Goal: Complete application form

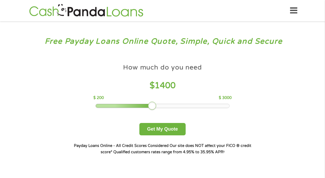
drag, startPoint x: 134, startPoint y: 104, endPoint x: 157, endPoint y: 103, distance: 23.7
click at [157, 103] on div "How much do you need $ 1400 $ 200 $ 3000" at bounding box center [162, 84] width 138 height 47
drag, startPoint x: 157, startPoint y: 103, endPoint x: 160, endPoint y: 103, distance: 3.2
click at [160, 103] on div "How much do you need $ 1400 $ 200 $ 3000" at bounding box center [162, 84] width 138 height 47
drag, startPoint x: 151, startPoint y: 105, endPoint x: 155, endPoint y: 105, distance: 4.5
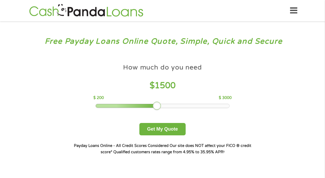
click at [155, 105] on div at bounding box center [157, 105] width 8 height 8
click at [160, 131] on button "Get My Quote" at bounding box center [162, 129] width 46 height 12
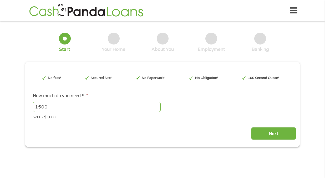
type input "EAIaIQobChMIyPH1w7aDjwMVqUP_AR2EPRFXEAAYAyAAEgIRk_D_BwE"
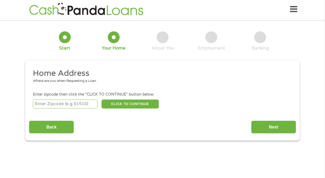
scroll to position [2, 2]
click at [38, 105] on input "number" at bounding box center [65, 103] width 65 height 9
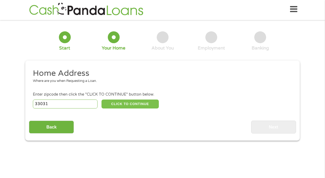
type input "33031"
click at [123, 105] on button "CLICK TO CONTINUE" at bounding box center [129, 103] width 57 height 9
type input "33031"
type input "Homestead"
select select "Florida"
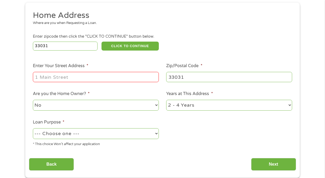
scroll to position [54, 0]
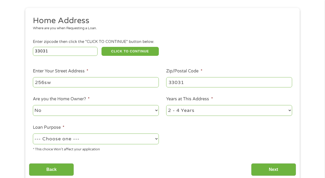
type input "256sw"
select select "paybills"
select select "60months"
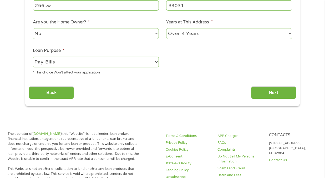
scroll to position [113, 0]
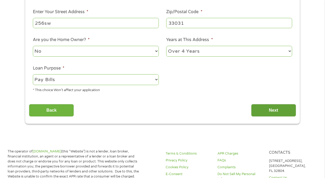
click at [271, 108] on input "Next" at bounding box center [273, 110] width 45 height 13
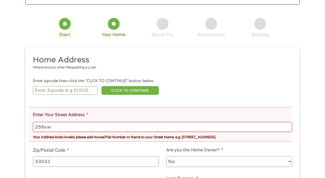
scroll to position [35, 0]
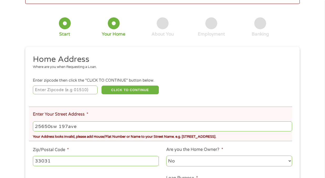
type input "25650sw 197ave"
click at [38, 90] on input "number" at bounding box center [65, 89] width 65 height 9
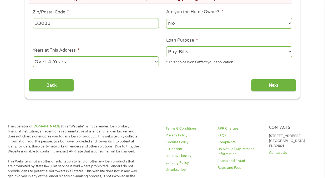
scroll to position [197, 0]
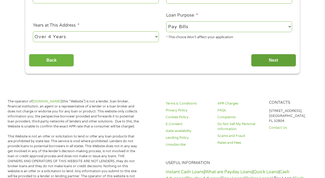
type input "33031"
click at [276, 60] on input "Next" at bounding box center [273, 60] width 45 height 13
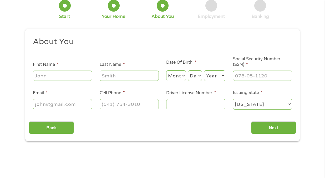
scroll to position [7, 0]
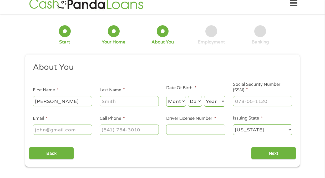
type input "Michael"
type input "Howe"
select select "10"
select select "15"
select select "1955"
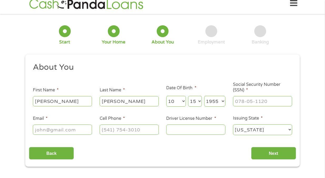
click at [243, 98] on input "Social Security Number (SSN) *" at bounding box center [262, 101] width 59 height 10
type input "007-56-8636"
type input "mhowe0436@gmail.com"
type input "(786) 750-1548"
click at [170, 130] on input "Driver License Number *" at bounding box center [195, 129] width 59 height 10
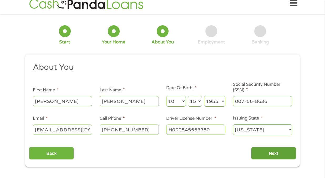
type input "H000545553750"
click at [276, 152] on input "Next" at bounding box center [273, 153] width 45 height 13
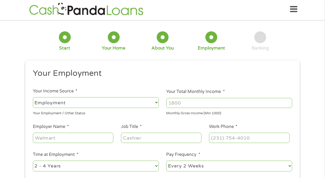
scroll to position [2, 2]
select select "benefits"
type input "Other"
type input "(786) 750-1548"
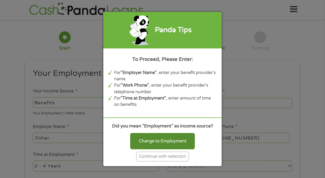
click at [145, 143] on div "Change to Employment" at bounding box center [162, 141] width 65 height 16
select select "fullTime"
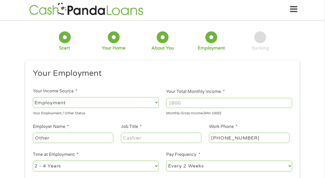
type input "1000"
click at [288, 101] on input "1000" at bounding box center [229, 103] width 126 height 10
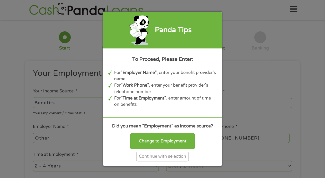
click at [83, 122] on div "Panda Tips To Proceed, Please Enter: For "Employer Name" , enter your benefit p…" at bounding box center [162, 89] width 325 height 178
click at [41, 30] on div "Panda Tips To Proceed, Please Enter: For "Employer Name" , enter your benefit p…" at bounding box center [162, 89] width 325 height 178
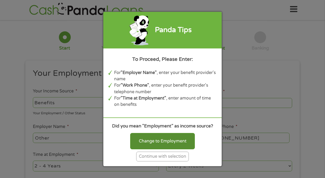
click at [164, 144] on div "Change to Employment" at bounding box center [162, 141] width 65 height 16
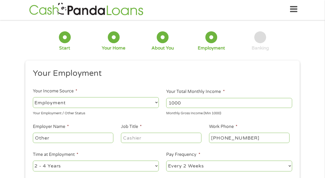
select select "benefits"
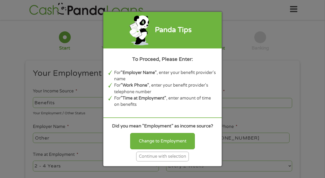
click at [150, 161] on div "Continue with selection" at bounding box center [162, 156] width 53 height 10
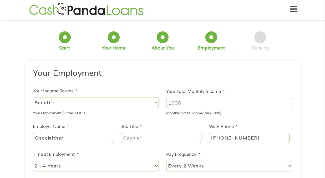
click at [40, 138] on input "Osocialther" at bounding box center [73, 138] width 80 height 10
click at [107, 141] on input "Osocialther" at bounding box center [73, 138] width 80 height 10
click at [65, 137] on input "Osocialther" at bounding box center [73, 138] width 80 height 10
type input "O"
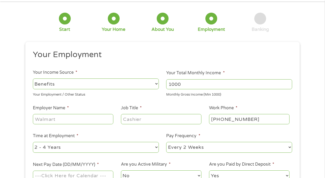
scroll to position [7, 0]
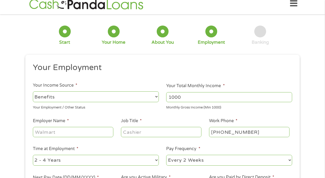
click at [38, 133] on input "Employer Name *" at bounding box center [73, 132] width 80 height 10
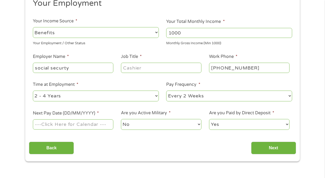
scroll to position [72, 0]
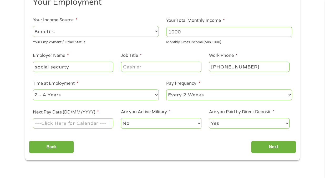
type input "social securty"
select select "60months"
select select "monthly"
click at [98, 123] on input "Next Pay Date (DD/MM/YYYY) *" at bounding box center [73, 123] width 80 height 10
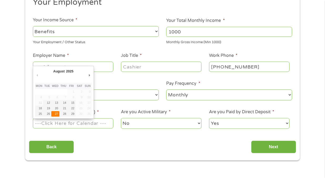
type input "27/08/2025"
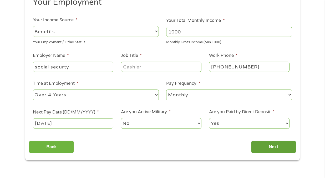
click at [277, 146] on input "Next" at bounding box center [273, 146] width 45 height 13
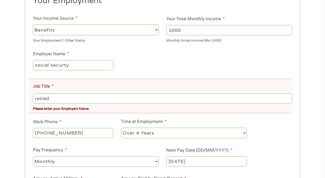
scroll to position [163, 0]
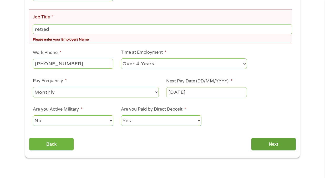
type input "retied"
click at [274, 142] on input "Next" at bounding box center [273, 143] width 45 height 13
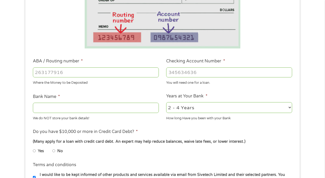
scroll to position [92, 0]
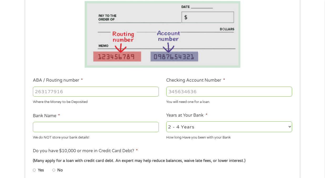
click at [37, 93] on input "ABA / Routing number *" at bounding box center [96, 91] width 126 height 10
select select "60months"
click at [37, 129] on input "Bank Name *" at bounding box center [96, 127] width 126 height 10
type input "Oxford flu"
drag, startPoint x: 65, startPoint y: 131, endPoint x: 37, endPoint y: 92, distance: 47.8
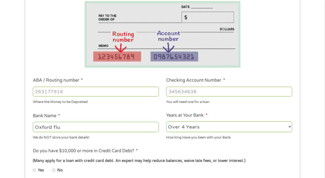
click at [37, 92] on input "ABA / Routing number *" at bounding box center [96, 91] width 126 height 10
type input "211288051"
type input "OXFORD FCU"
type input "211288051"
click at [172, 93] on input "Checking Account Number *" at bounding box center [229, 91] width 126 height 10
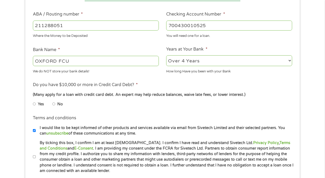
scroll to position [180, 0]
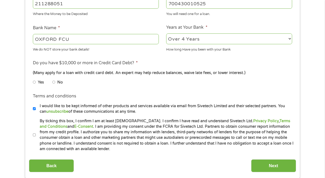
type input "700430010525"
click at [35, 78] on input "Yes" at bounding box center [34, 82] width 3 height 8
radio input "true"
click at [281, 162] on input "Next" at bounding box center [273, 165] width 45 height 13
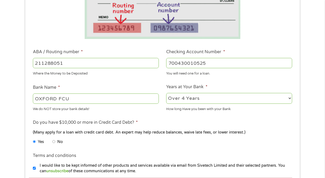
scroll to position [139, 0]
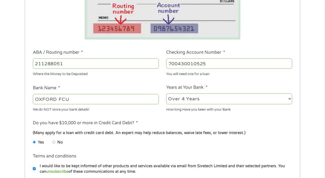
click at [67, 101] on input "OXFORD FCU" at bounding box center [96, 99] width 126 height 10
click at [62, 99] on input "OXFORDU" at bounding box center [96, 99] width 126 height 10
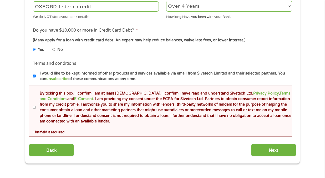
scroll to position [274, 0]
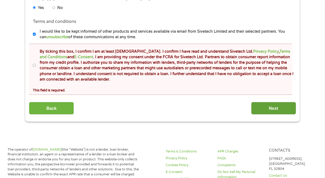
type input "OXFORD federal credit"
click at [275, 109] on input "Next" at bounding box center [273, 108] width 45 height 13
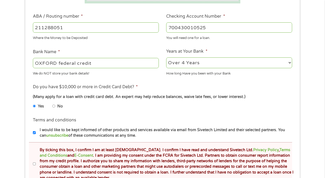
scroll to position [180, 0]
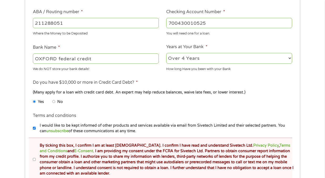
click at [34, 125] on input "I would like to be kept informed of other products and services available via e…" at bounding box center [34, 128] width 3 height 8
checkbox input "false"
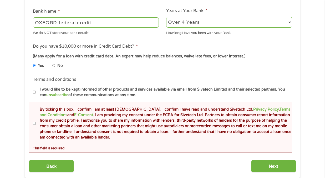
scroll to position [216, 0]
click at [274, 164] on input "Next" at bounding box center [273, 165] width 45 height 13
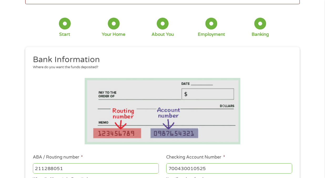
scroll to position [33, 0]
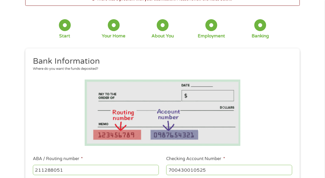
click at [260, 25] on div at bounding box center [260, 25] width 12 height 12
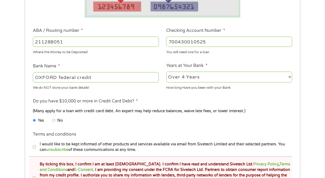
scroll to position [167, 0]
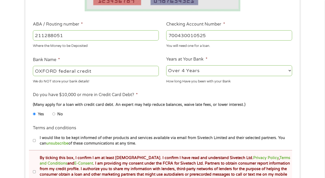
click at [34, 136] on input "I would like to be kept informed of other products and services available via e…" at bounding box center [34, 140] width 3 height 8
checkbox input "true"
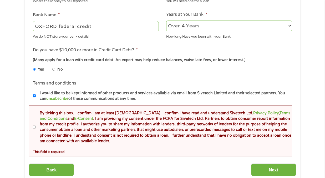
scroll to position [264, 0]
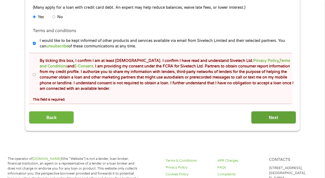
click at [272, 115] on input "Next" at bounding box center [273, 117] width 45 height 13
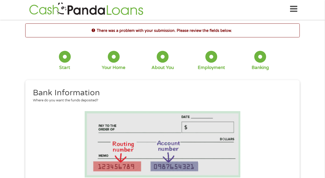
scroll to position [1, 0]
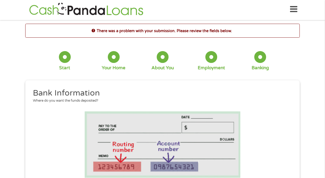
click at [65, 57] on div at bounding box center [65, 57] width 12 height 12
click at [64, 55] on div at bounding box center [65, 57] width 12 height 12
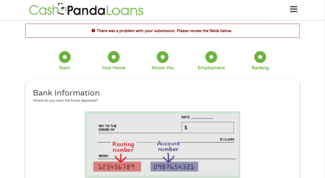
click at [64, 55] on div at bounding box center [65, 57] width 12 height 12
click at [187, 94] on h2 "Bank Information" at bounding box center [161, 93] width 256 height 11
click at [263, 118] on li at bounding box center [162, 144] width 267 height 67
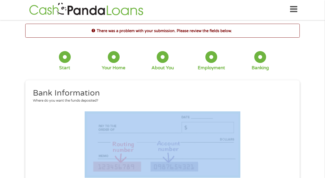
click at [263, 118] on li at bounding box center [162, 144] width 267 height 67
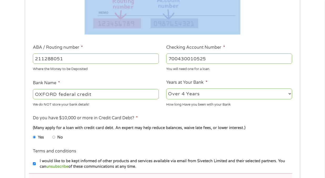
scroll to position [141, 0]
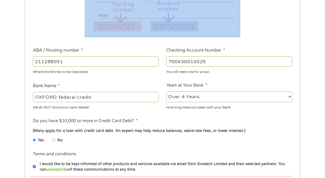
click at [54, 136] on input "No" at bounding box center [53, 140] width 3 height 8
radio input "true"
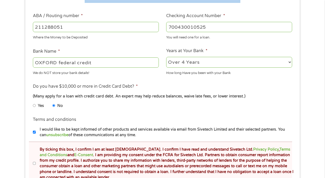
scroll to position [238, 0]
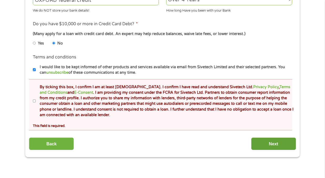
click at [274, 141] on input "Next" at bounding box center [273, 143] width 45 height 13
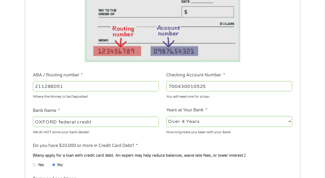
scroll to position [105, 0]
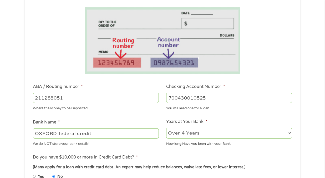
click at [318, 74] on div "There was a problem with your submission. Please review the fields below. 1 Sta…" at bounding box center [162, 105] width 325 height 370
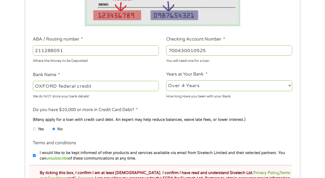
scroll to position [162, 0]
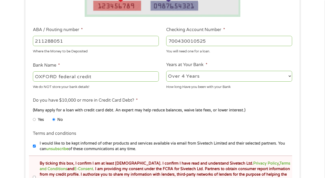
click at [34, 142] on input "I would like to be kept informed of other products and services available via e…" at bounding box center [34, 146] width 3 height 8
checkbox input "false"
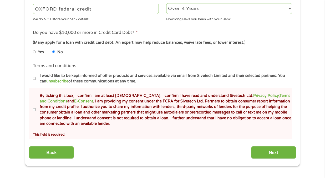
scroll to position [235, 0]
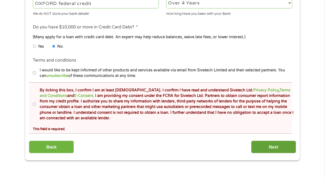
click at [275, 144] on input "Next" at bounding box center [273, 146] width 45 height 13
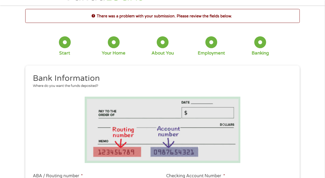
scroll to position [1, 0]
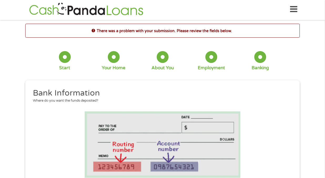
click at [65, 56] on div at bounding box center [65, 57] width 12 height 12
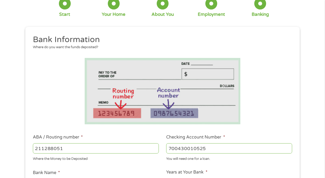
scroll to position [144, 0]
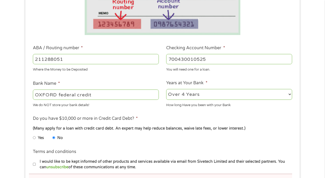
click at [64, 59] on input "211288051" at bounding box center [96, 59] width 126 height 10
type input "2"
type input "211"
click at [209, 59] on input "700430010525" at bounding box center [229, 59] width 126 height 10
type input "7"
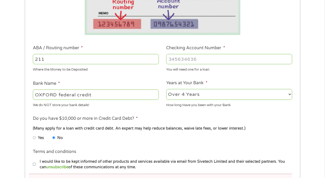
type input "7"
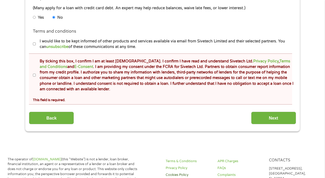
scroll to position [261, 0]
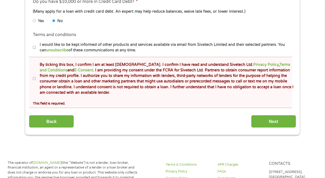
click at [33, 44] on input "I would like to be kept informed of other products and services available via e…" at bounding box center [34, 47] width 3 height 8
checkbox input "true"
click at [271, 118] on input "Next" at bounding box center [273, 121] width 45 height 13
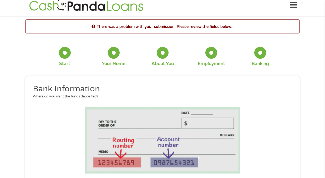
scroll to position [1, 0]
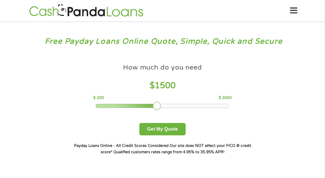
drag, startPoint x: 132, startPoint y: 104, endPoint x: 160, endPoint y: 109, distance: 28.8
click at [160, 109] on div "How much do you need $ 1500 $ 200 $ 3000 Get My Quote" at bounding box center [162, 98] width 184 height 74
click at [161, 132] on button "Get My Quote" at bounding box center [162, 129] width 46 height 12
click at [158, 72] on div "How much do you need $ 1500" at bounding box center [162, 77] width 138 height 33
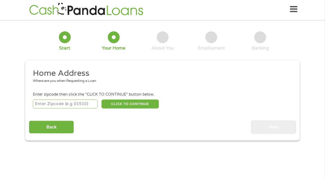
scroll to position [2, 2]
click at [40, 104] on input "number" at bounding box center [65, 103] width 65 height 9
type input "33031"
click at [124, 101] on button "CLICK TO CONTINUE" at bounding box center [129, 103] width 57 height 9
type input "33031"
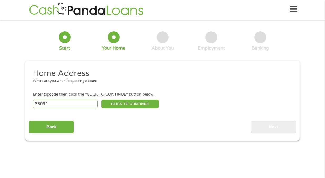
type input "Homestead"
select select "Florida"
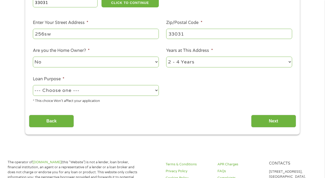
scroll to position [116, 0]
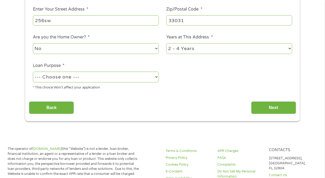
type input "256sw"
select select "majorpurchase"
click at [269, 108] on input "Next" at bounding box center [273, 107] width 45 height 13
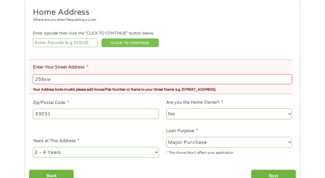
scroll to position [99, 0]
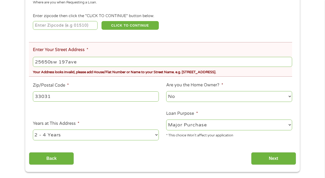
type input "25650sw 197ave"
select select "60months"
click at [39, 24] on input "number" at bounding box center [65, 25] width 65 height 9
type input "33031"
click at [270, 156] on input "Next" at bounding box center [273, 158] width 45 height 13
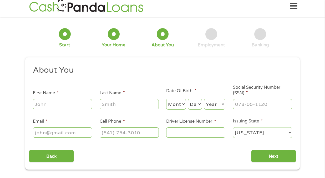
scroll to position [2, 2]
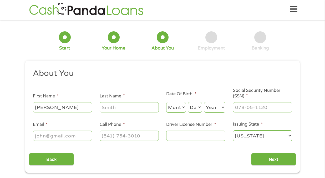
type input "michael"
type input "howe"
select select "10"
select select "15"
select select "1955"
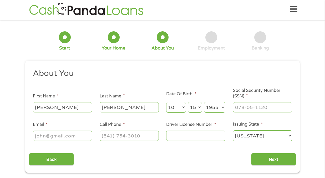
click at [238, 107] on input "Social Security Number (SSN) *" at bounding box center [262, 107] width 59 height 10
type input "007-56-8636"
type input "mhowe0436@gmail.com"
type input "(786) 750-1548"
click at [169, 133] on input "Driver License Number *" at bounding box center [195, 135] width 59 height 10
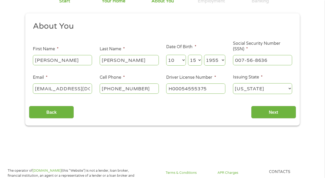
scroll to position [32, 0]
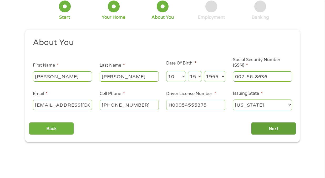
type input "H00054555375"
click at [274, 125] on input "Next" at bounding box center [273, 128] width 45 height 13
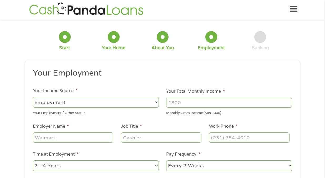
scroll to position [2, 2]
select select "benefits"
type input "Other"
type input "(786) 750-1548"
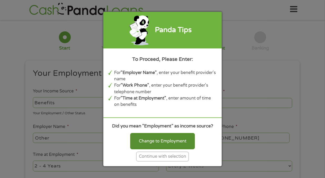
click at [167, 144] on div "Change to Employment" at bounding box center [162, 141] width 65 height 16
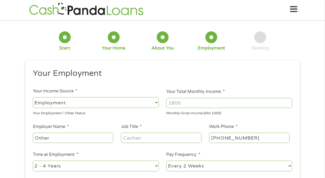
select select "benefits"
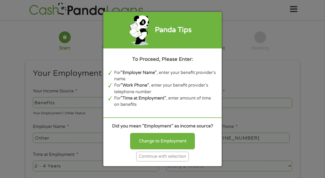
click at [167, 160] on div "Continue with selection" at bounding box center [162, 156] width 53 height 10
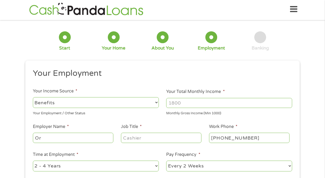
type input "r"
click at [38, 138] on input "r" at bounding box center [73, 138] width 80 height 10
type input "social security"
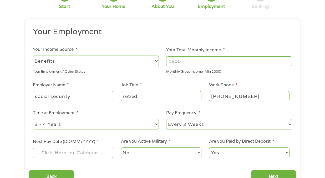
scroll to position [46, 0]
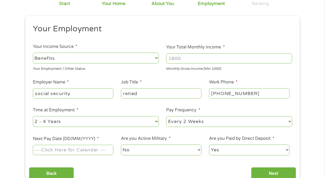
type input "retied"
select select "60months"
select select "monthly"
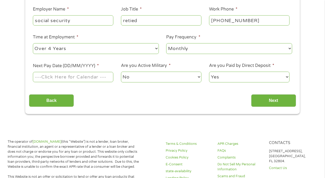
scroll to position [121, 0]
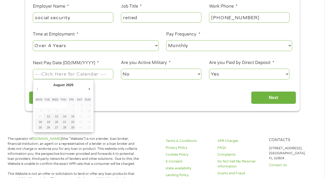
click at [44, 73] on input "Next Pay Date (DD/MM/YYYY) *" at bounding box center [73, 74] width 80 height 10
type input "27/08/2025"
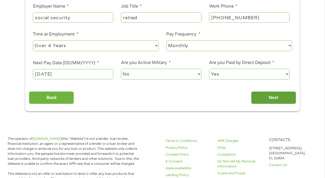
click at [271, 97] on input "Next" at bounding box center [273, 97] width 45 height 13
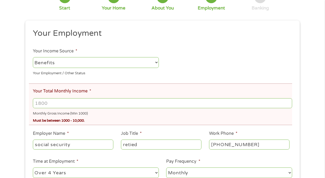
scroll to position [65, 0]
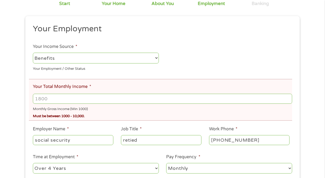
click at [49, 98] on input "Your Total Monthly Income *" at bounding box center [162, 99] width 259 height 10
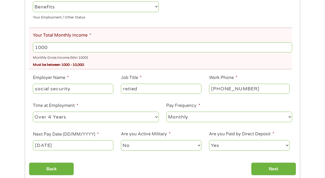
scroll to position [129, 0]
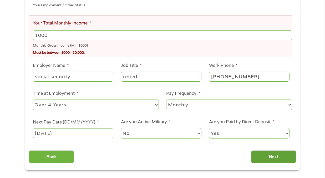
type input "1000"
click at [274, 157] on input "Next" at bounding box center [273, 156] width 45 height 13
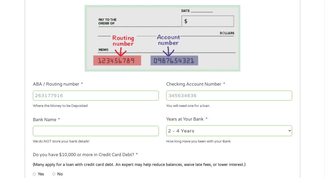
scroll to position [95, 0]
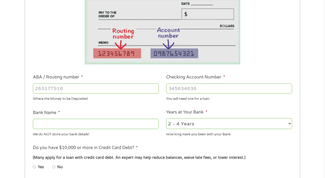
click at [37, 89] on input "ABA / Routing number *" at bounding box center [96, 88] width 126 height 10
type input "211288051"
type input "OXFORD FCU"
type input "211288051"
click at [171, 89] on input "Checking Account Number *" at bounding box center [229, 88] width 126 height 10
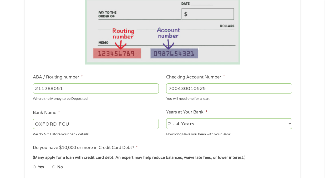
type input "700430010525"
select select "60months"
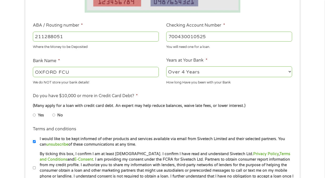
scroll to position [152, 0]
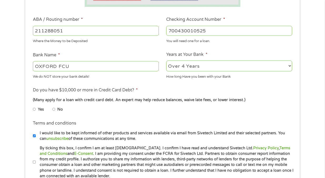
click at [53, 104] on li "No" at bounding box center [61, 109] width 19 height 10
click at [53, 106] on input "No" at bounding box center [53, 109] width 3 height 8
radio input "true"
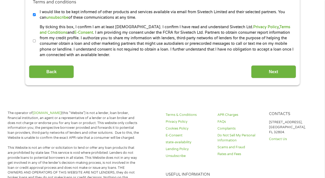
scroll to position [301, 0]
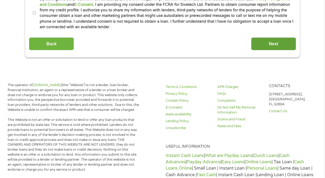
click at [277, 42] on input "Next" at bounding box center [273, 43] width 45 height 13
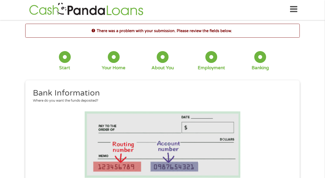
scroll to position [2, 2]
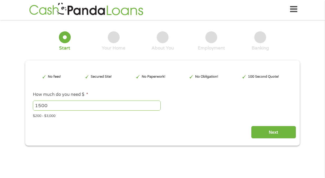
type input "EAIaIQobChMIyPH1w7aDjwMVqUP_AR2EPRFXEAAYAyAAEgIRk_D_BwE"
